Goal: Information Seeking & Learning: Learn about a topic

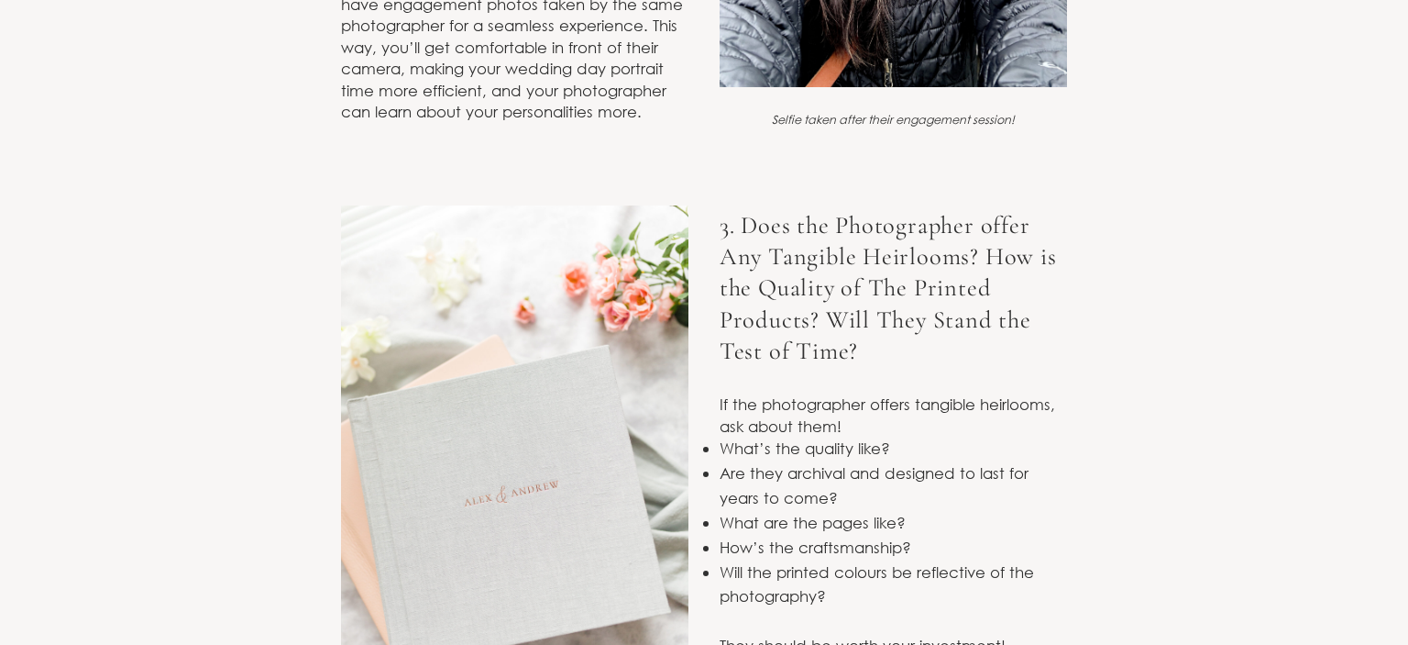
scroll to position [3447, 0]
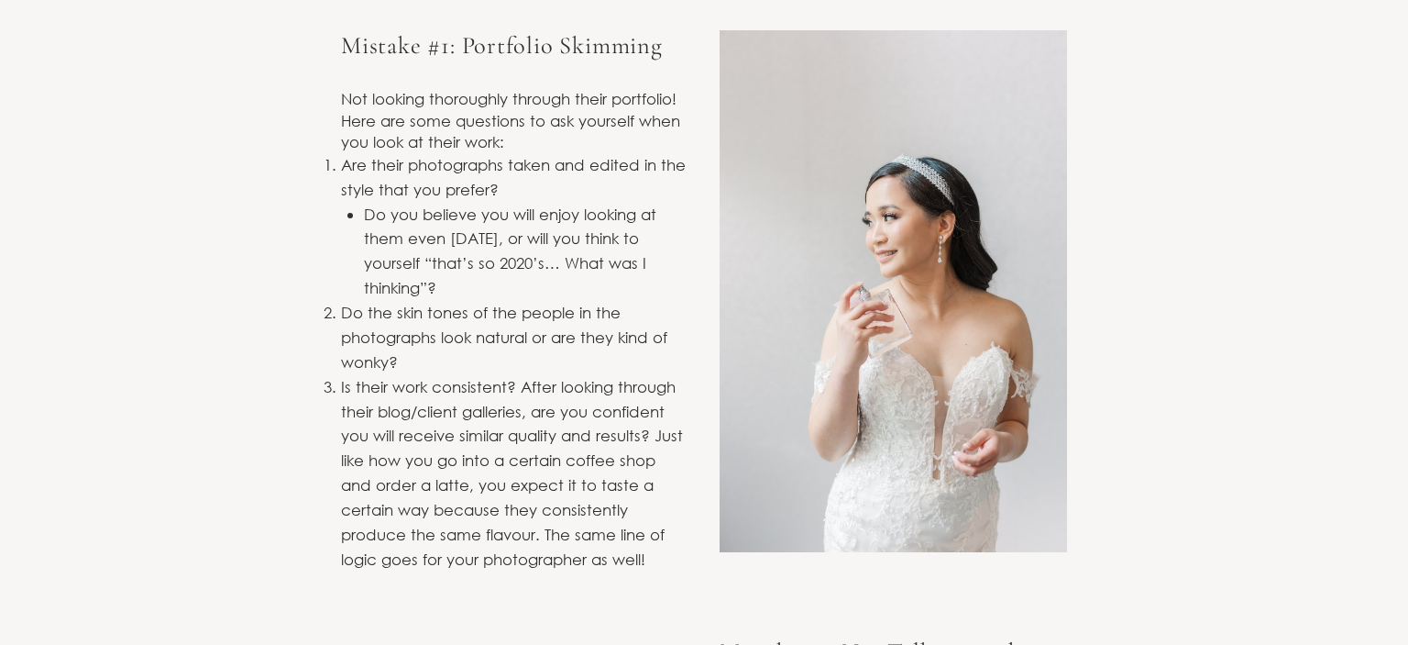
scroll to position [7203, 0]
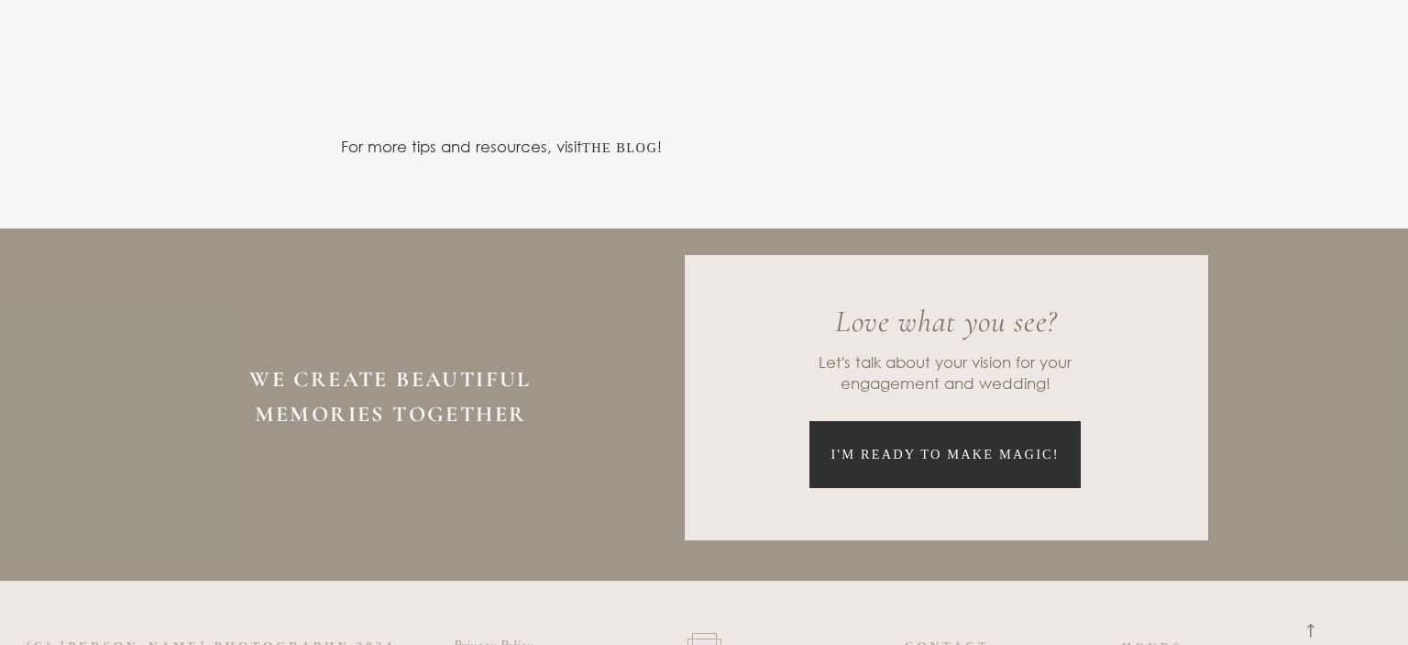
scroll to position [7955, 0]
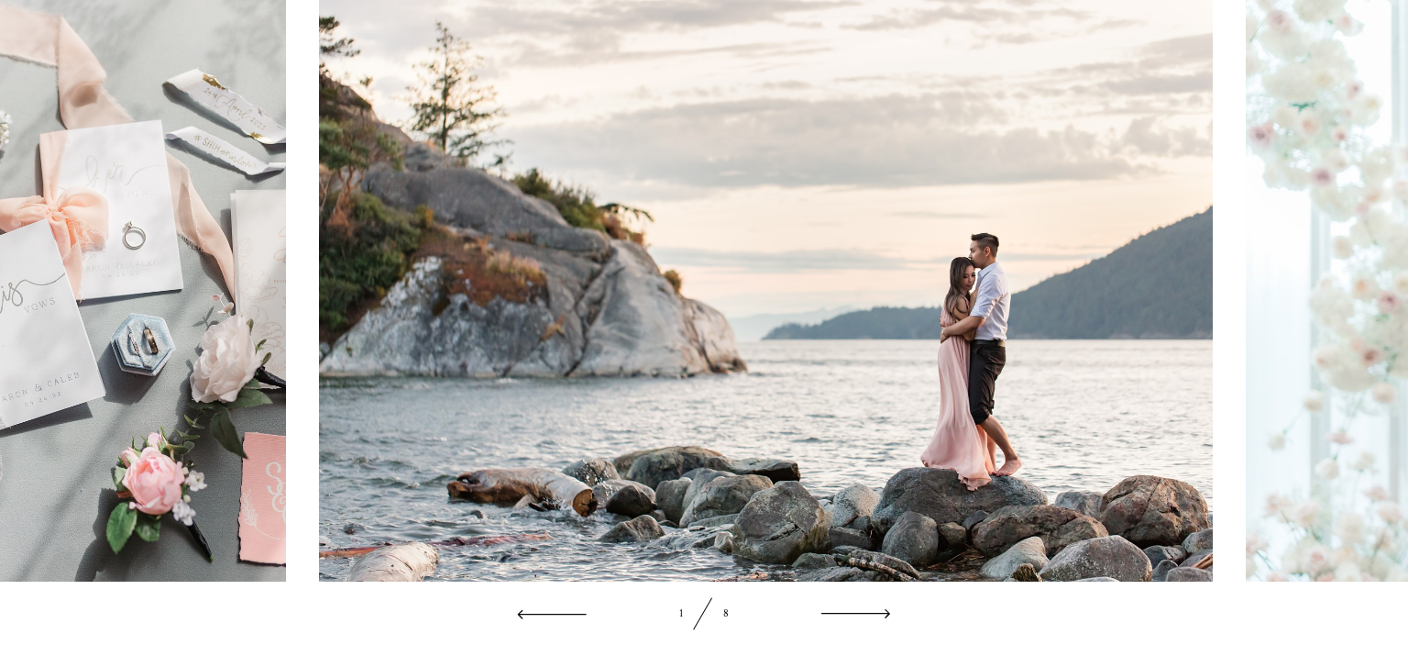
scroll to position [2534, 0]
click at [883, 611] on icon at bounding box center [856, 614] width 77 height 24
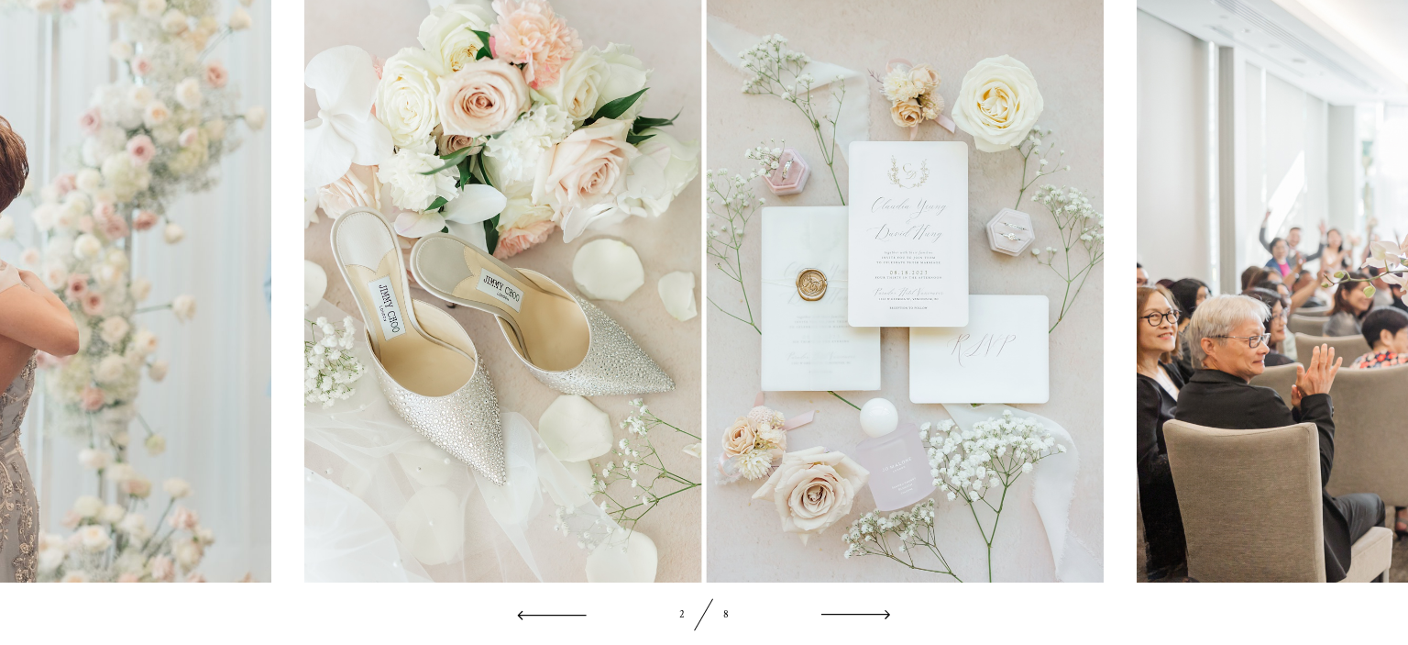
click at [515, 613] on div at bounding box center [704, 315] width 1408 height 659
click at [524, 611] on icon at bounding box center [551, 614] width 77 height 24
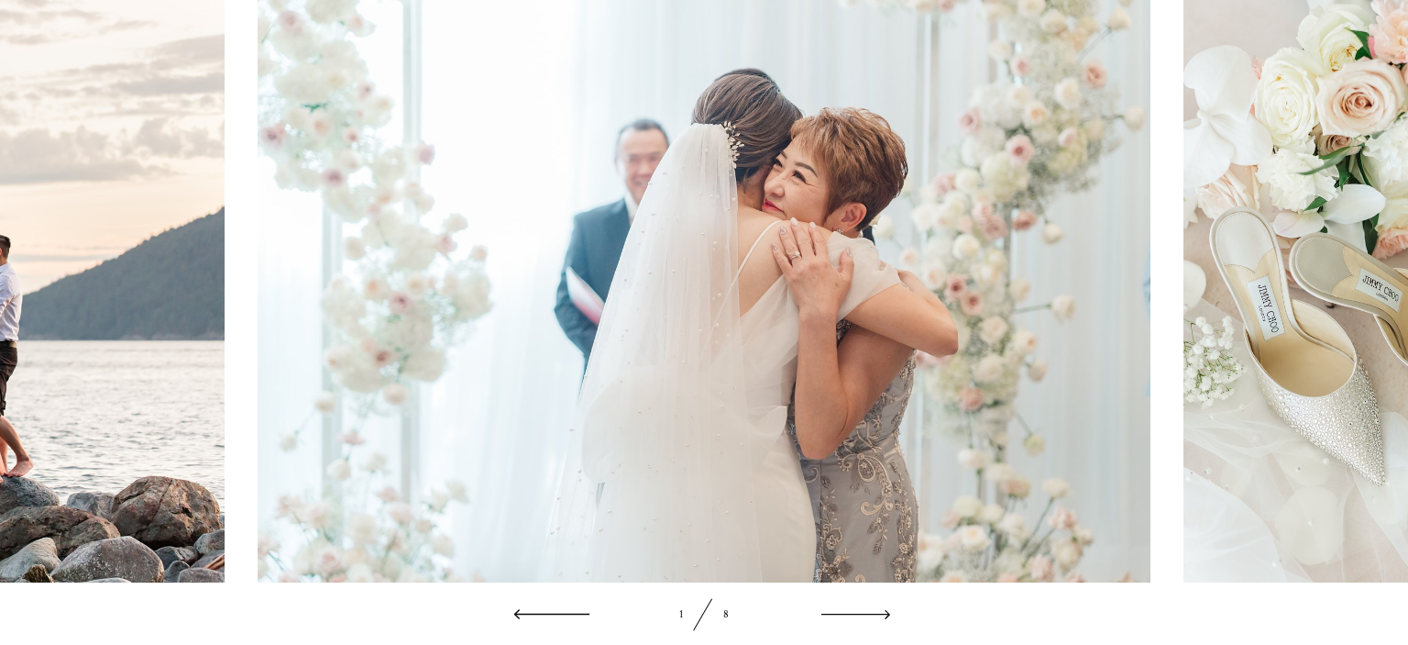
click at [524, 611] on icon at bounding box center [551, 614] width 77 height 24
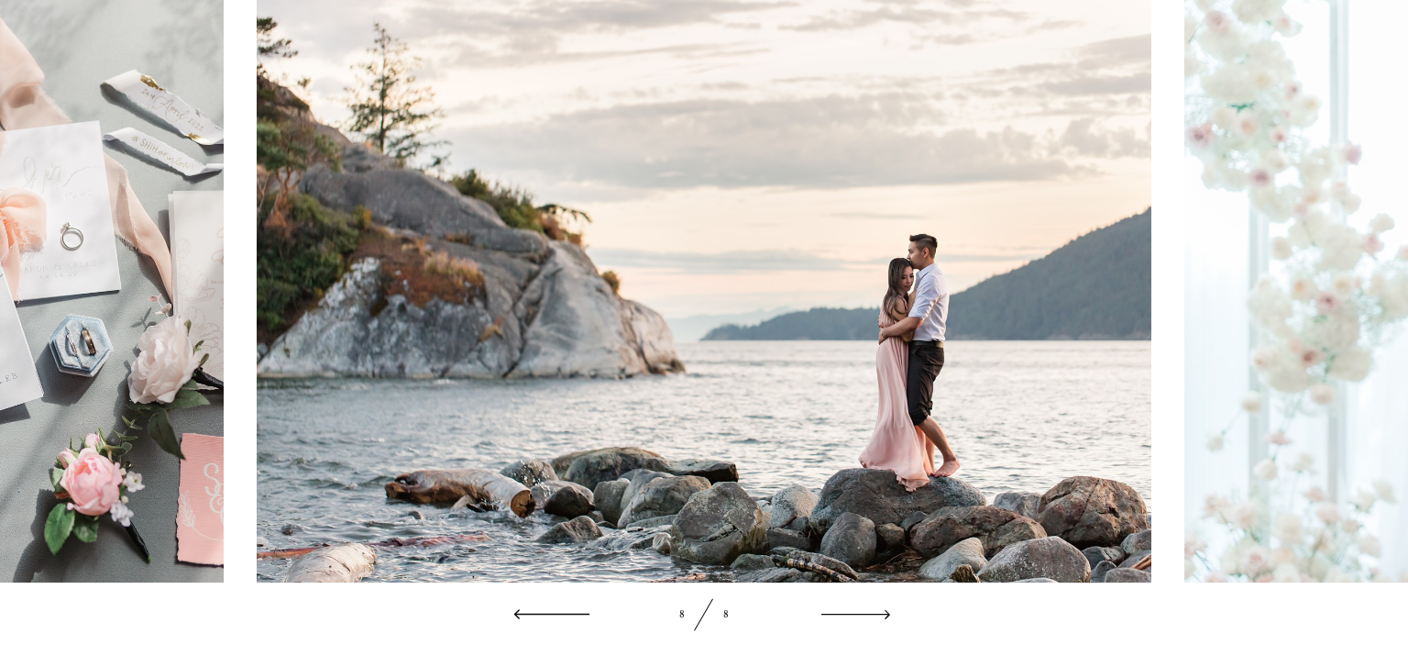
click at [524, 611] on icon at bounding box center [551, 614] width 77 height 24
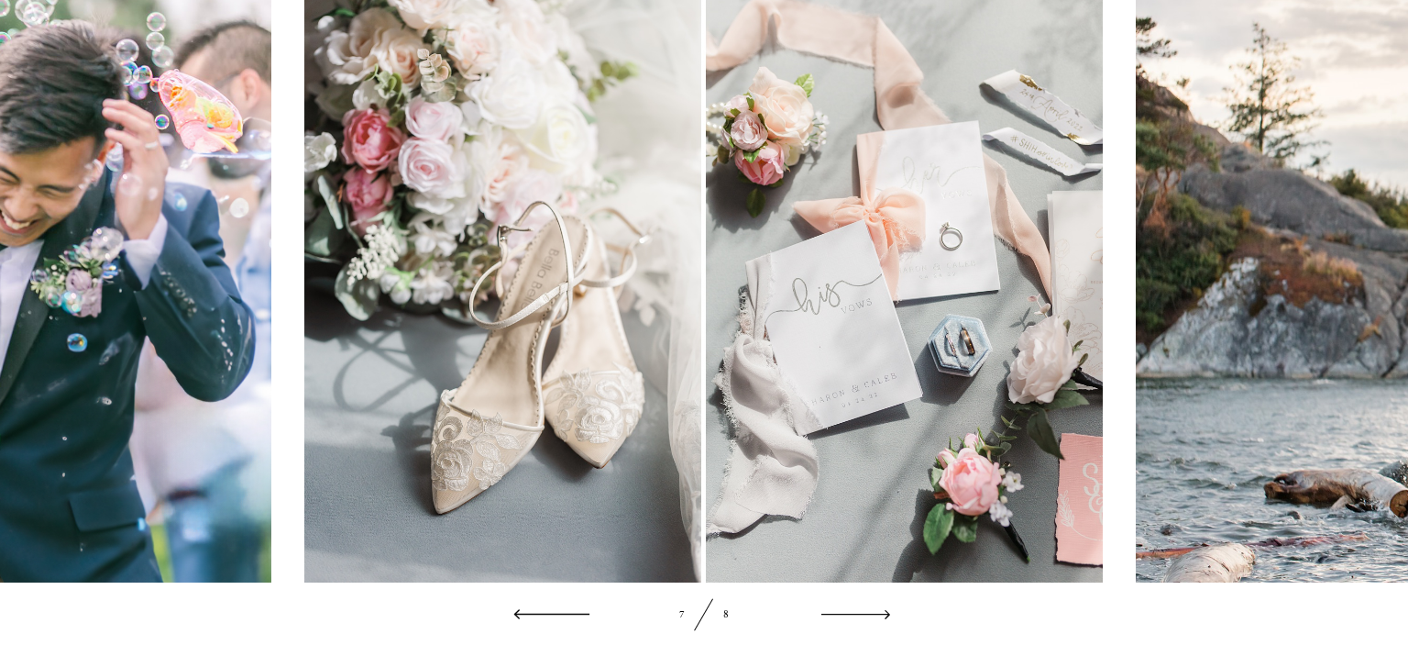
click at [524, 611] on icon at bounding box center [551, 614] width 77 height 24
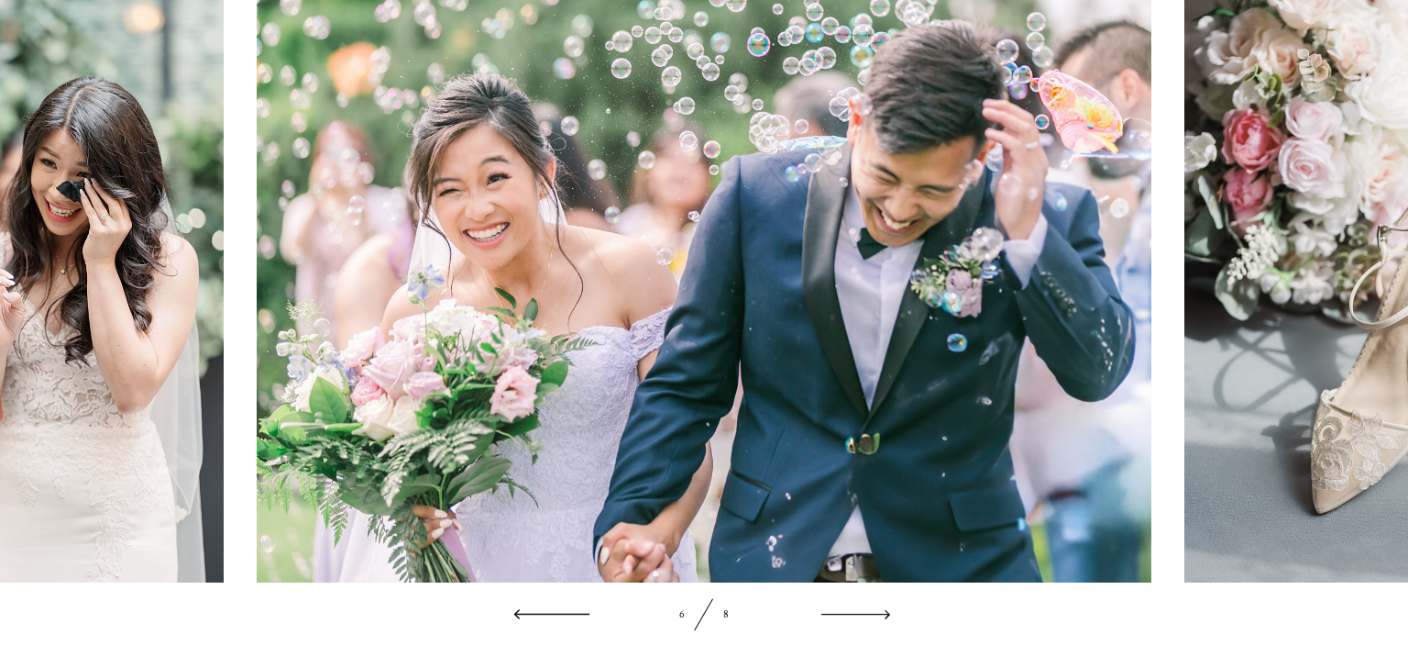
click at [524, 611] on icon at bounding box center [551, 614] width 77 height 24
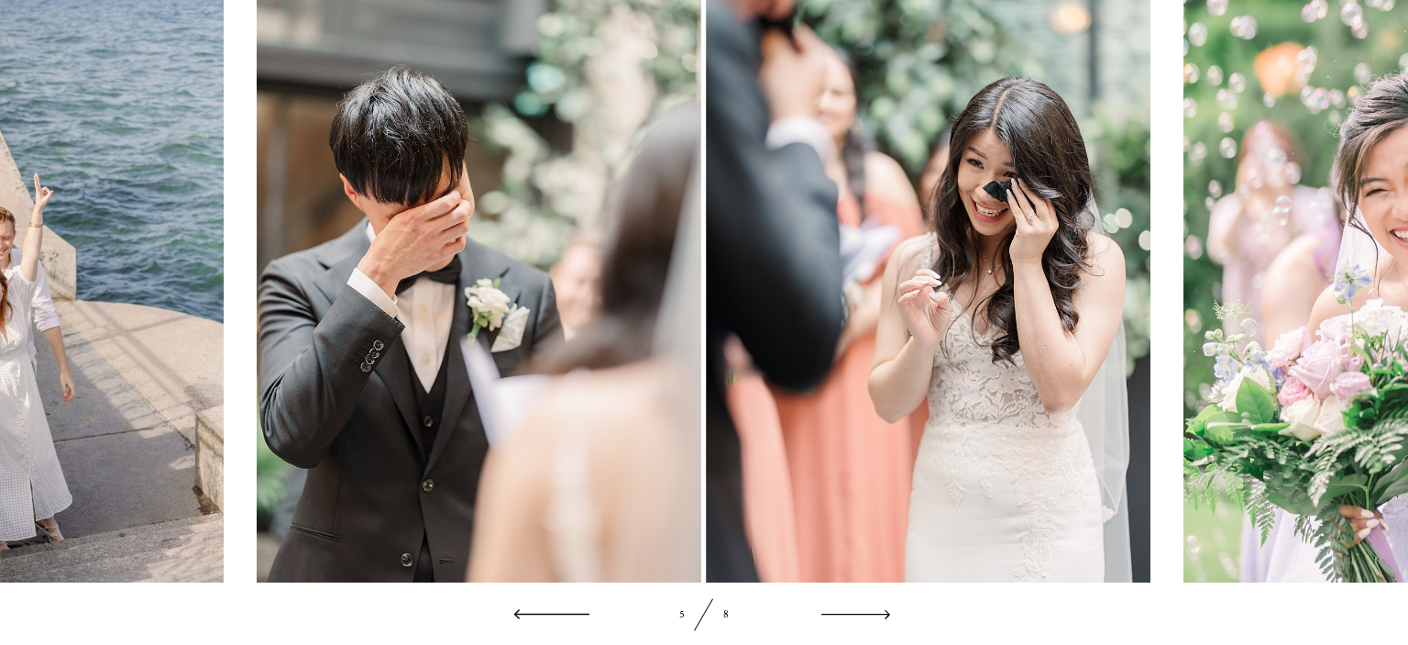
click at [524, 611] on icon at bounding box center [551, 614] width 77 height 24
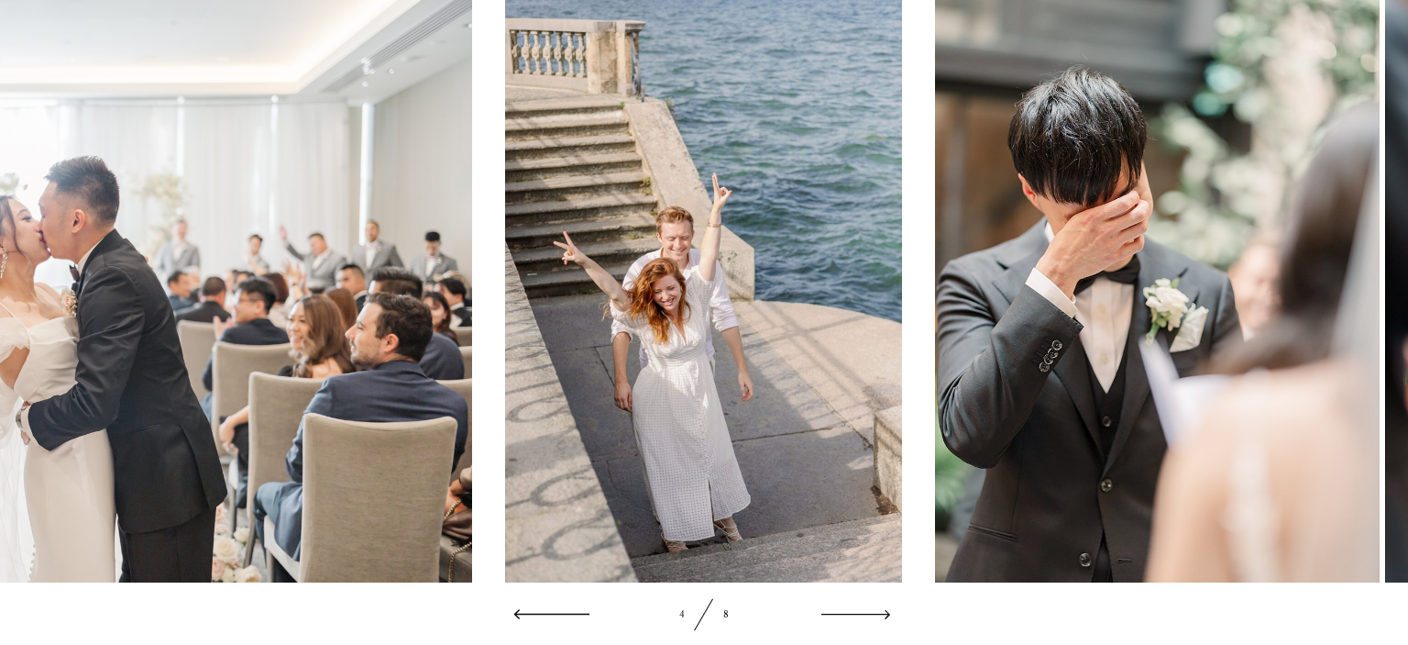
click at [524, 611] on icon at bounding box center [551, 614] width 77 height 24
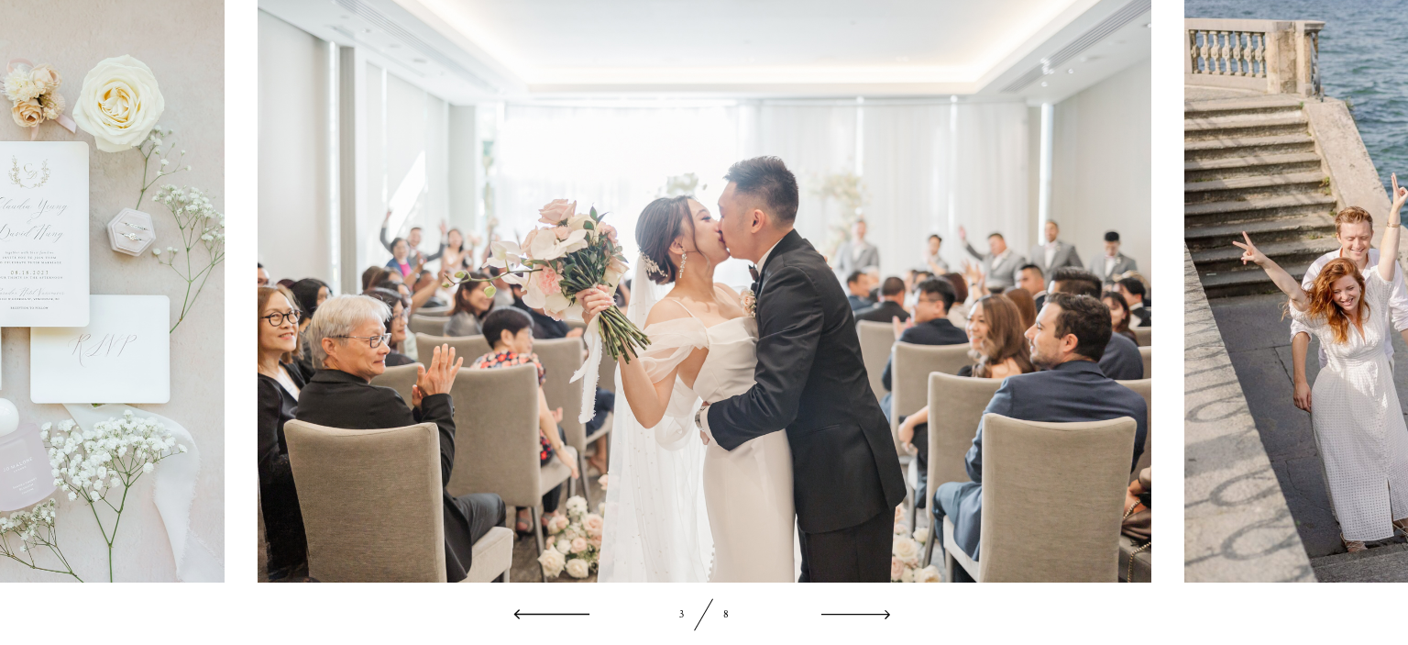
click at [524, 611] on icon at bounding box center [551, 614] width 77 height 24
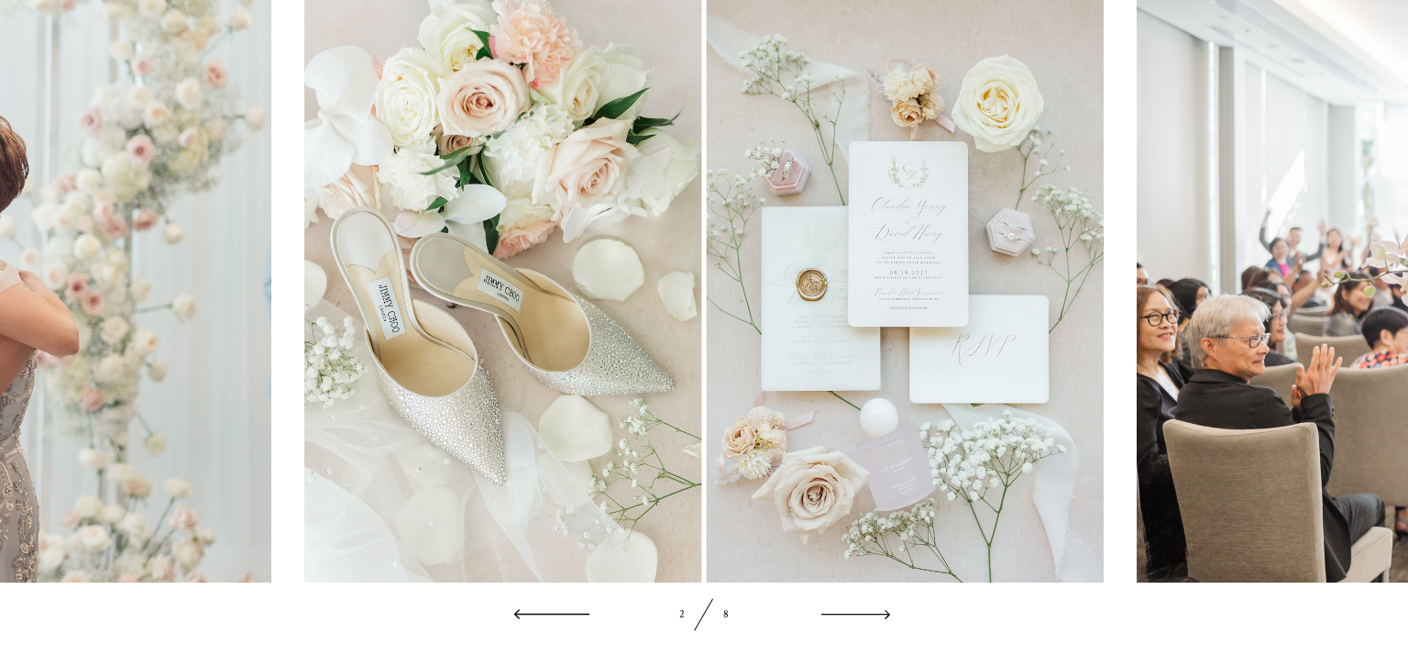
click at [524, 611] on icon at bounding box center [551, 614] width 77 height 24
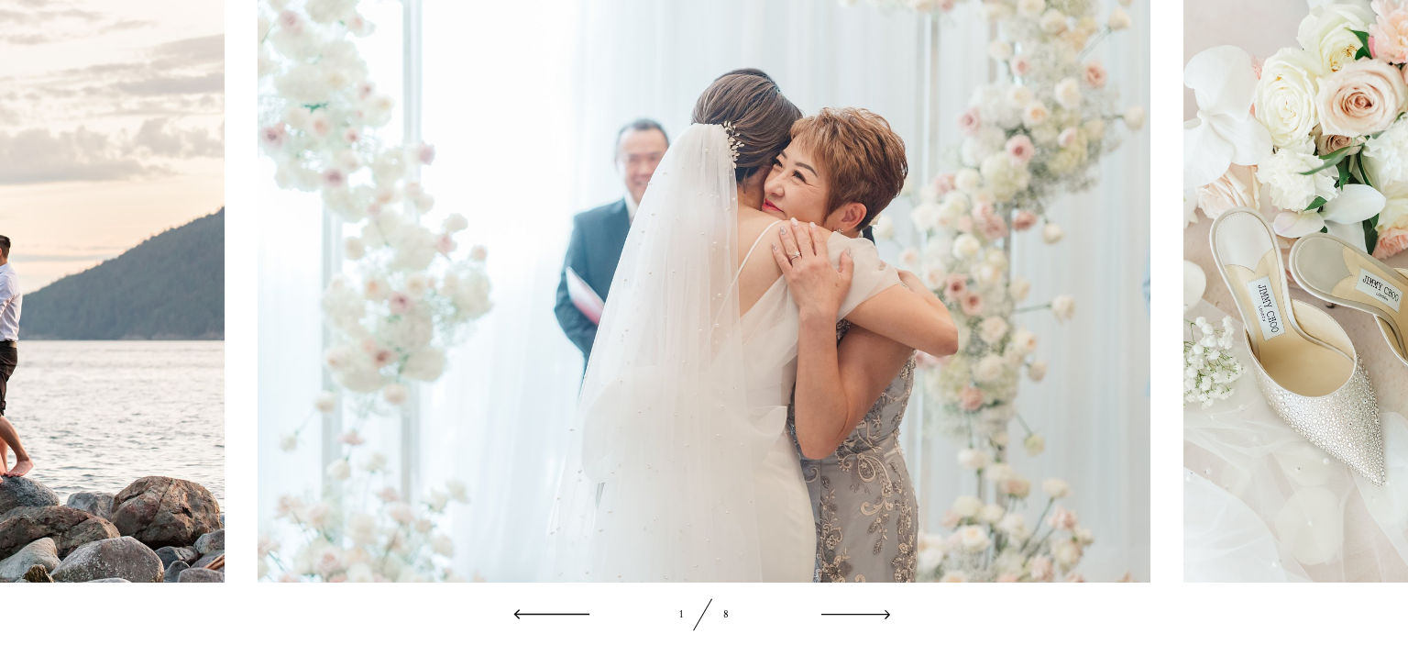
click at [524, 611] on icon at bounding box center [551, 614] width 77 height 24
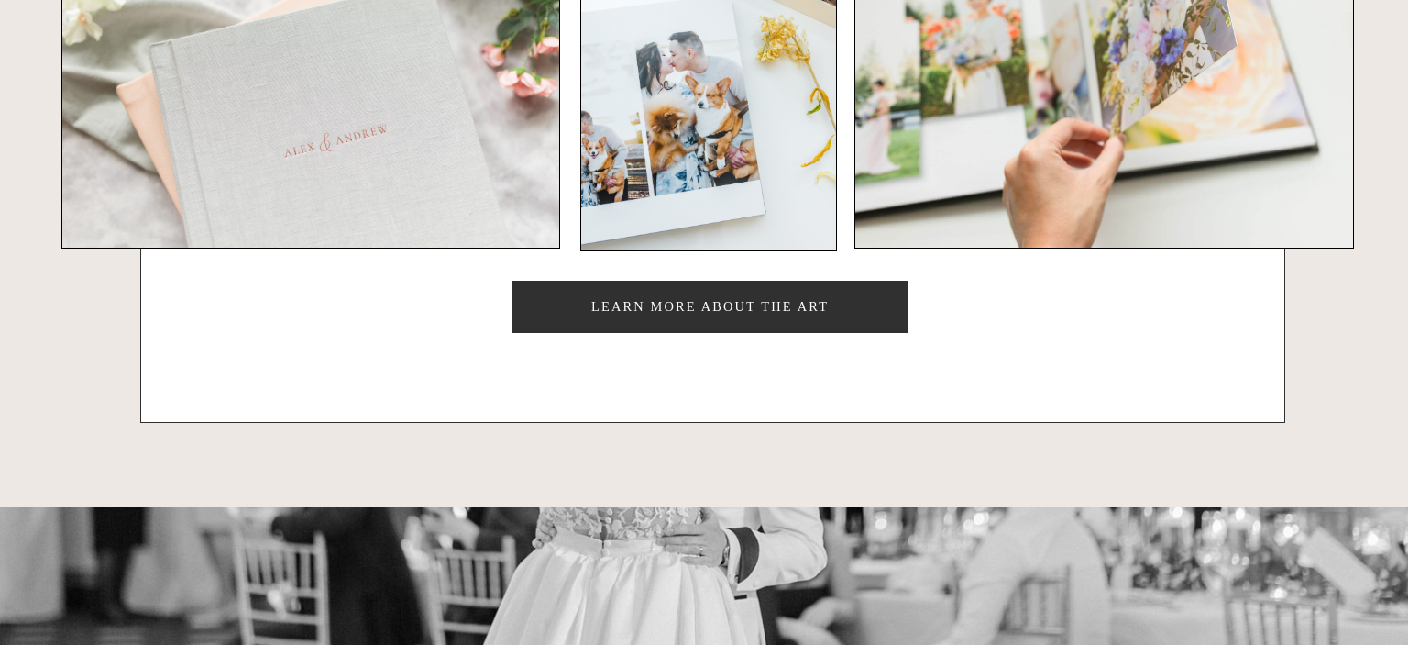
scroll to position [9799, 0]
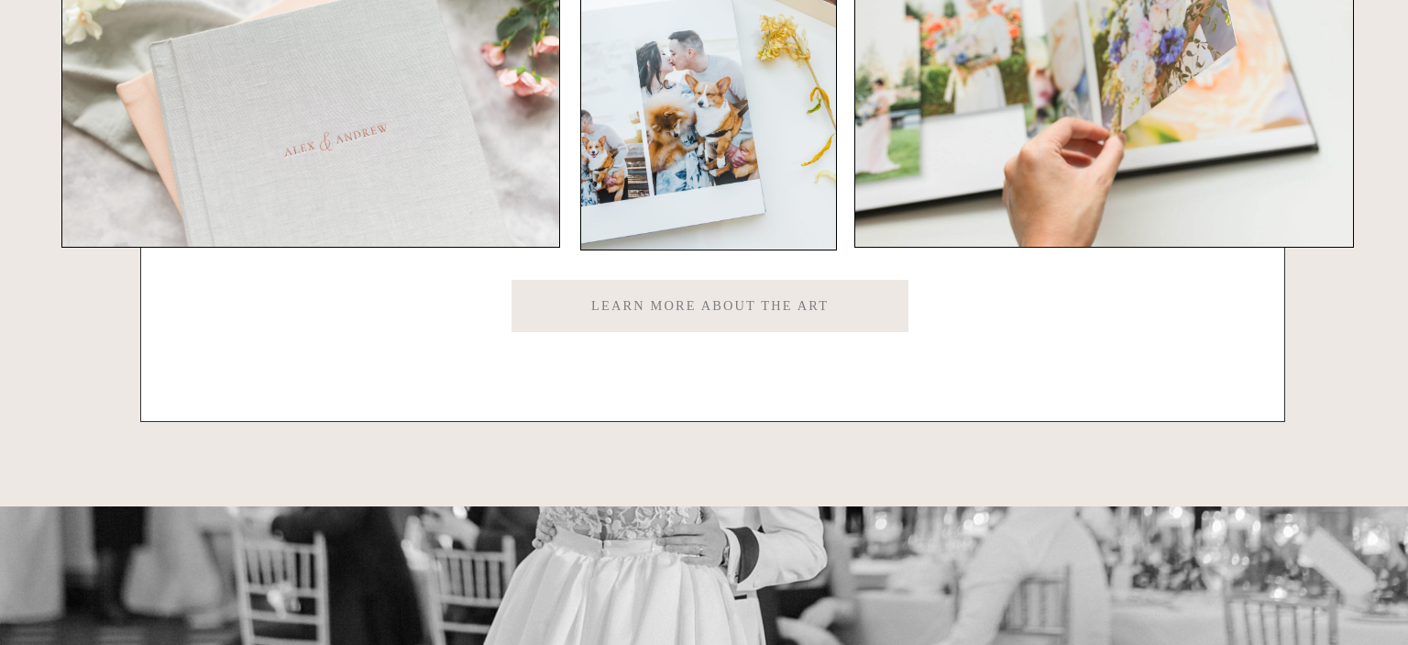
click at [629, 322] on span "Learn more about the art" at bounding box center [711, 306] width 398 height 53
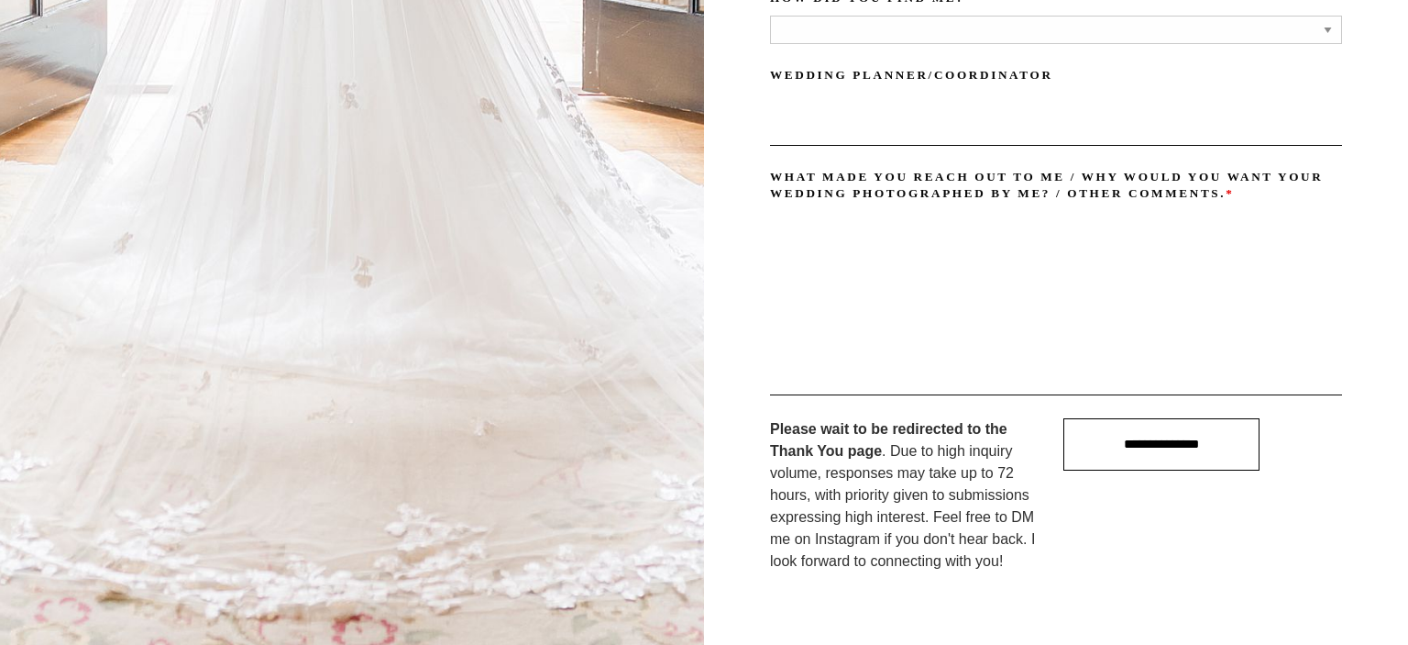
scroll to position [16750, 0]
